Goal: Information Seeking & Learning: Learn about a topic

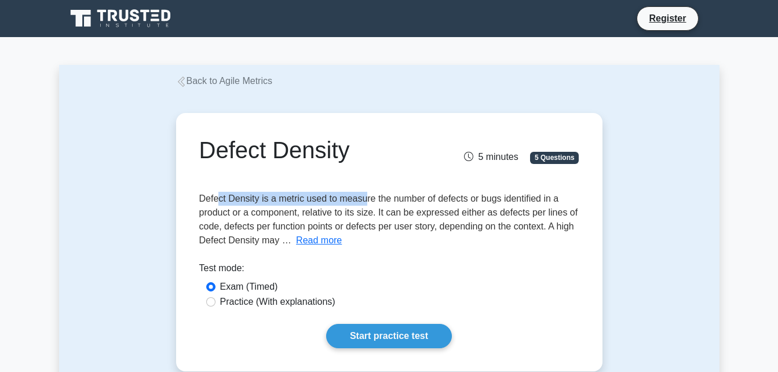
drag, startPoint x: 220, startPoint y: 201, endPoint x: 364, endPoint y: 200, distance: 143.7
click at [364, 200] on span "Defect Density is a metric used to measure the number of defects or bugs identi…" at bounding box center [388, 220] width 379 height 52
drag, startPoint x: 364, startPoint y: 200, endPoint x: 317, endPoint y: 242, distance: 63.2
click at [317, 242] on button "Read more" at bounding box center [319, 240] width 46 height 14
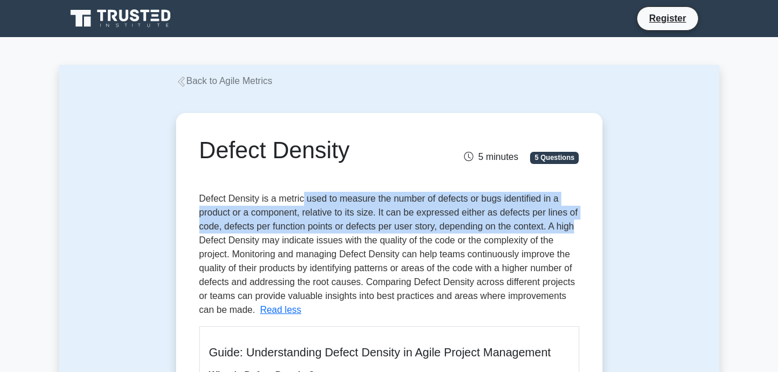
drag, startPoint x: 303, startPoint y: 201, endPoint x: 582, endPoint y: 227, distance: 280.4
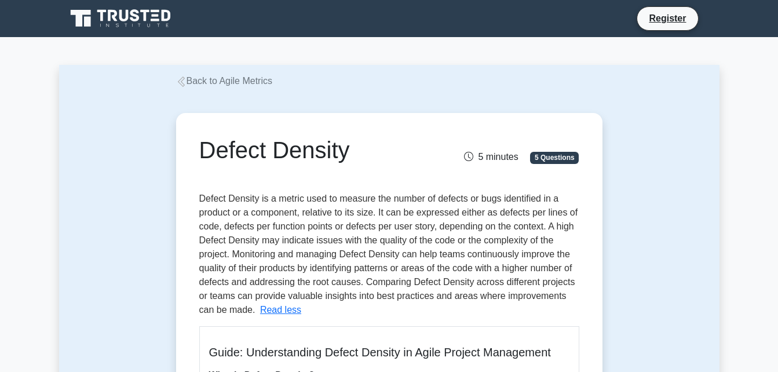
click at [260, 240] on span "Defect Density is a metric used to measure the number of defects or bugs identi…" at bounding box center [388, 254] width 379 height 121
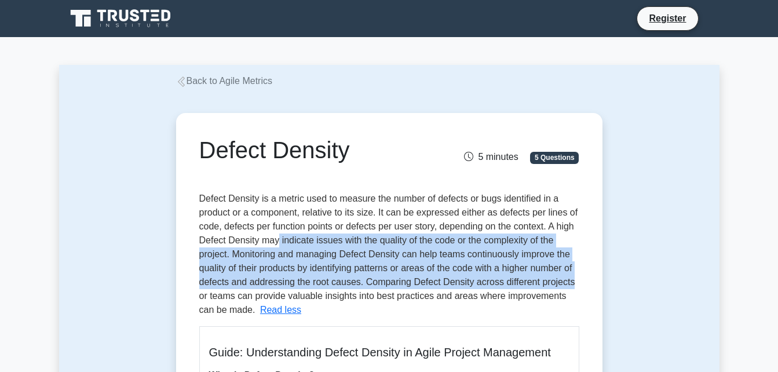
drag, startPoint x: 278, startPoint y: 238, endPoint x: 583, endPoint y: 276, distance: 308.4
drag, startPoint x: 583, startPoint y: 276, endPoint x: 449, endPoint y: 261, distance: 135.3
click at [485, 267] on span "Defect Density is a metric used to measure the number of defects or bugs identi…" at bounding box center [388, 254] width 379 height 121
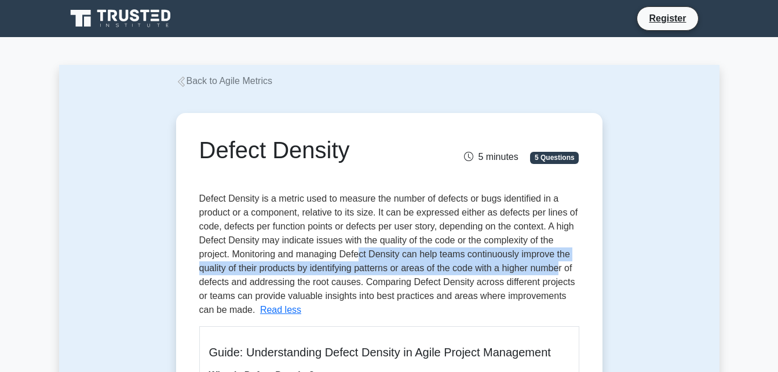
drag, startPoint x: 362, startPoint y: 250, endPoint x: 563, endPoint y: 273, distance: 202.9
click at [563, 273] on span "Defect Density is a metric used to measure the number of defects or bugs identi…" at bounding box center [388, 254] width 379 height 121
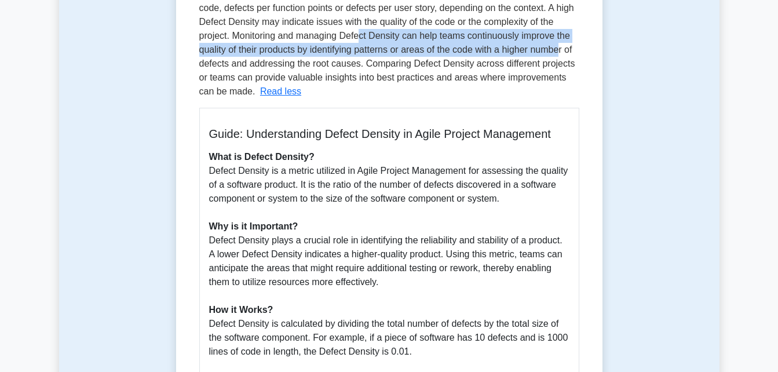
scroll to position [232, 0]
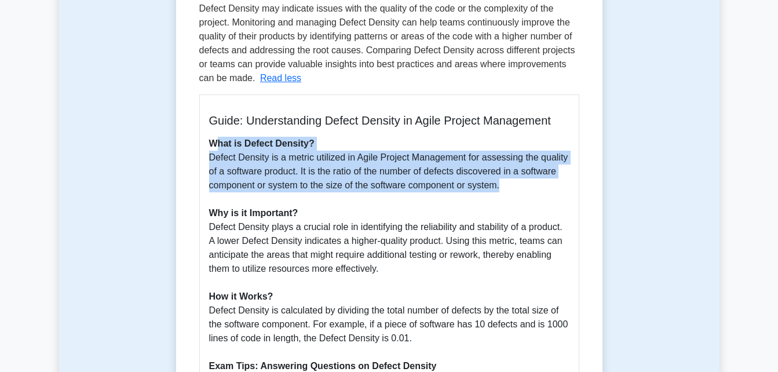
drag, startPoint x: 217, startPoint y: 147, endPoint x: 548, endPoint y: 185, distance: 332.4
click at [548, 185] on p "What is Defect Density? Defect Density is a metric utilized in Agile Project Ma…" at bounding box center [389, 331] width 360 height 389
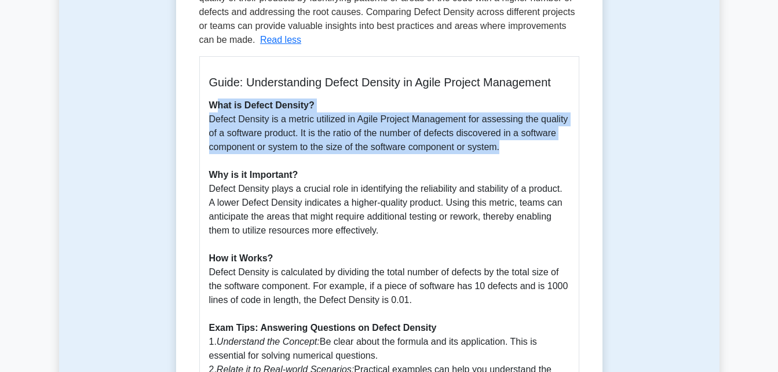
scroll to position [290, 0]
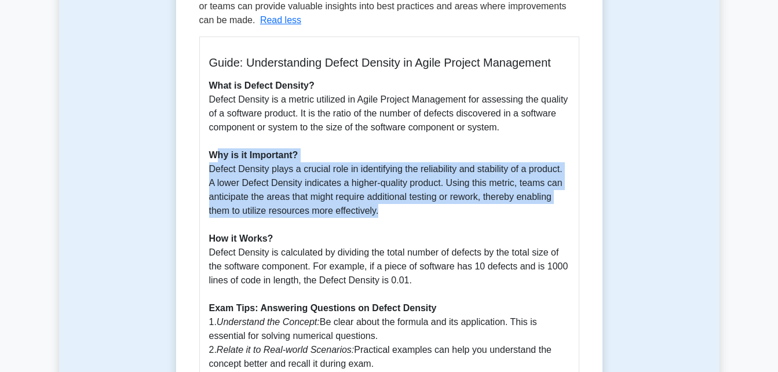
drag, startPoint x: 214, startPoint y: 152, endPoint x: 560, endPoint y: 206, distance: 350.7
click at [560, 206] on p "What is Defect Density? Defect Density is a metric utilized in Agile Project Ma…" at bounding box center [389, 273] width 360 height 389
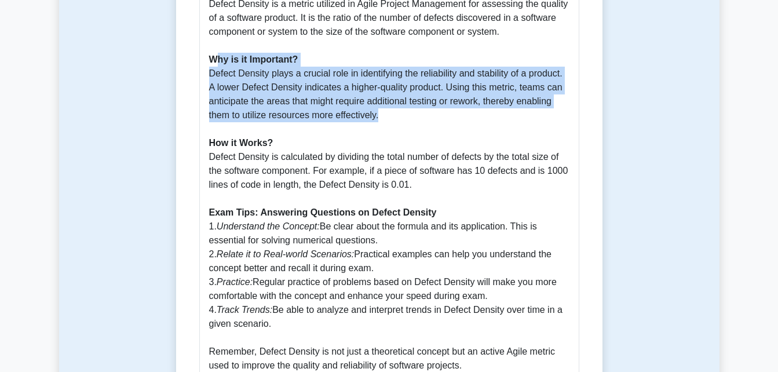
scroll to position [406, 0]
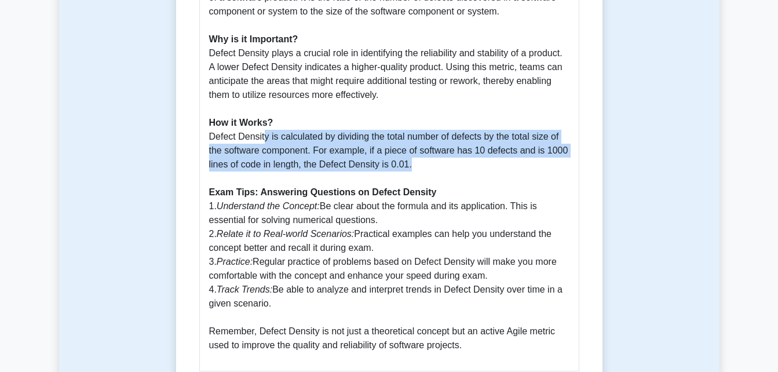
drag, startPoint x: 265, startPoint y: 136, endPoint x: 564, endPoint y: 161, distance: 300.0
click at [564, 161] on p "What is Defect Density? Defect Density is a metric utilized in Agile Project Ma…" at bounding box center [389, 157] width 360 height 389
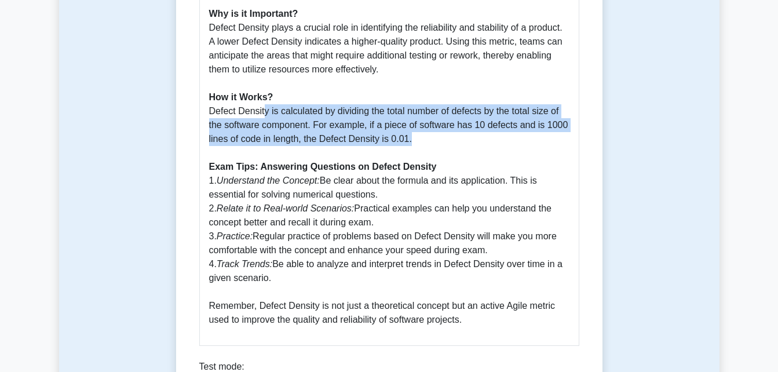
scroll to position [463, 0]
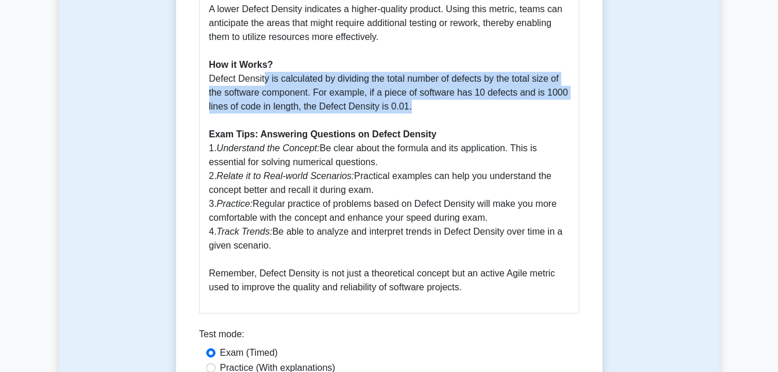
drag, startPoint x: 227, startPoint y: 136, endPoint x: 432, endPoint y: 158, distance: 206.8
click at [432, 158] on p "What is Defect Density? Defect Density is a metric utilized in Agile Project Ma…" at bounding box center [389, 99] width 360 height 389
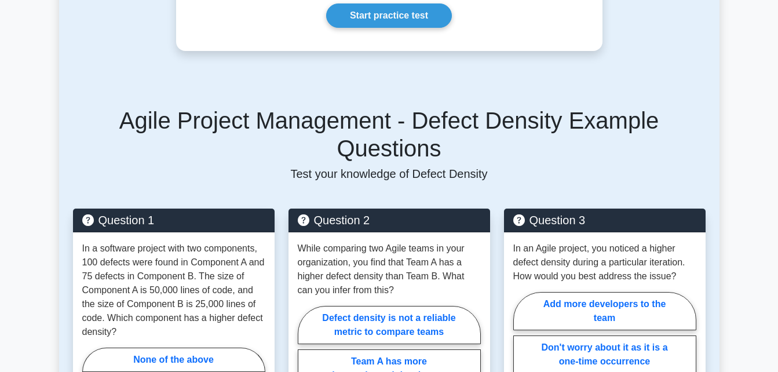
scroll to position [811, 0]
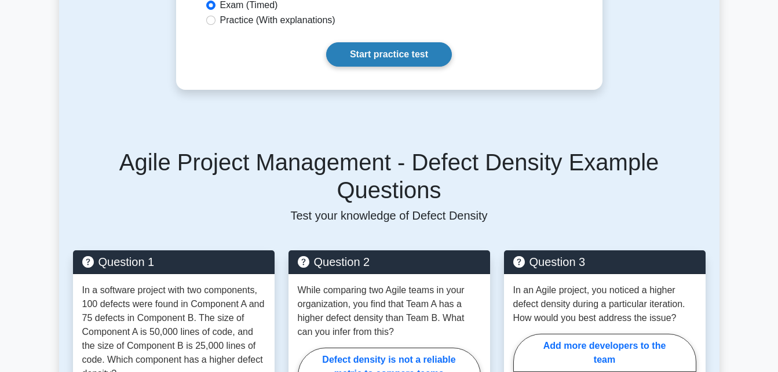
drag, startPoint x: 402, startPoint y: 48, endPoint x: 411, endPoint y: 48, distance: 8.7
click at [402, 48] on link "Start practice test" at bounding box center [389, 54] width 126 height 24
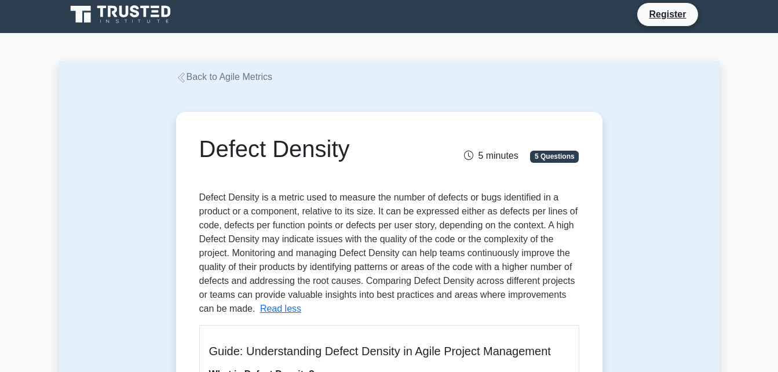
scroll to position [0, 0]
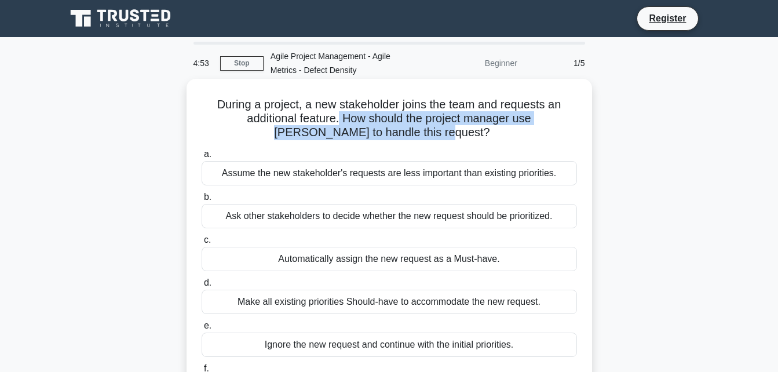
drag, startPoint x: 306, startPoint y: 121, endPoint x: 573, endPoint y: 129, distance: 267.2
click at [573, 129] on h5 "During a project, a new stakeholder joins the team and requests an additional f…" at bounding box center [389, 118] width 378 height 43
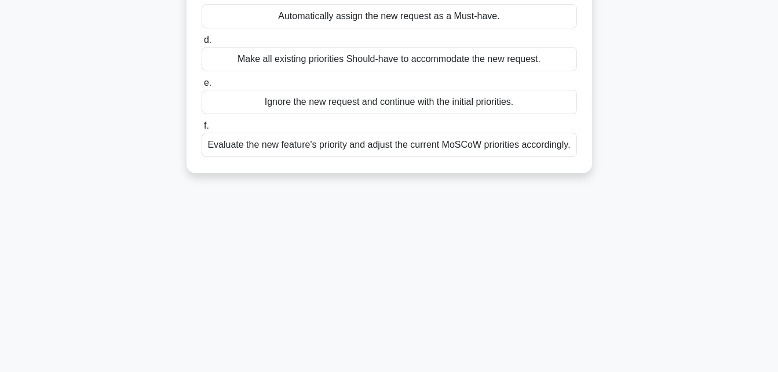
scroll to position [254, 0]
